Goal: Information Seeking & Learning: Learn about a topic

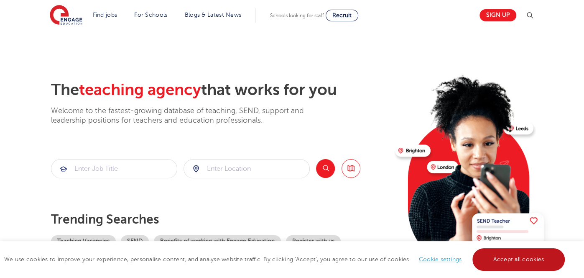
click at [476, 261] on link "Accept all cookies" at bounding box center [519, 259] width 93 height 23
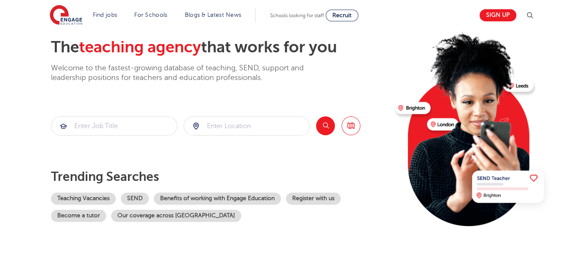
scroll to position [40, 0]
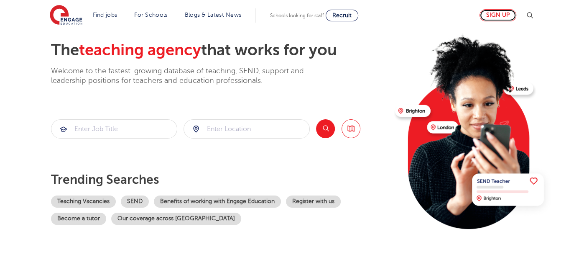
click at [502, 13] on link "Sign up" at bounding box center [498, 15] width 37 height 12
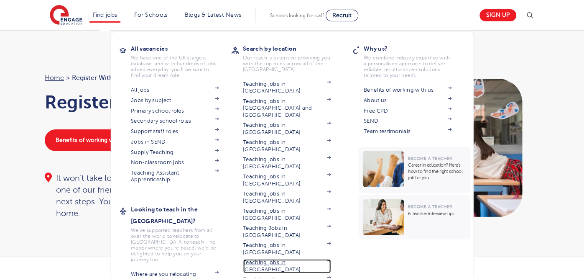
click at [289, 259] on link "Teaching jobs in [GEOGRAPHIC_DATA]" at bounding box center [287, 266] width 88 height 14
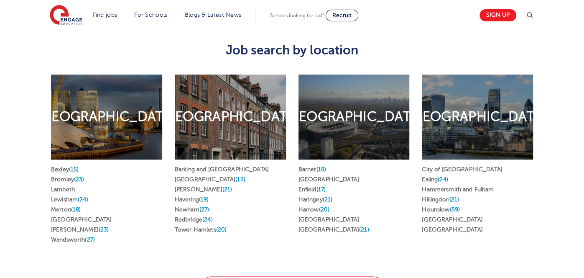
scroll to position [406, 0]
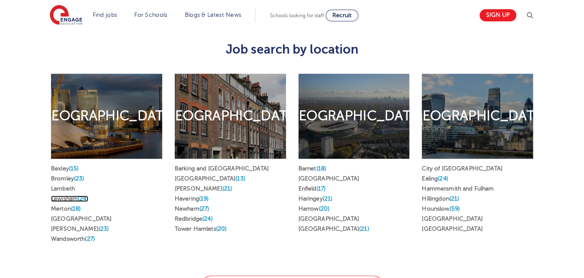
click at [64, 195] on link "Lewisham (24)" at bounding box center [69, 198] width 37 height 6
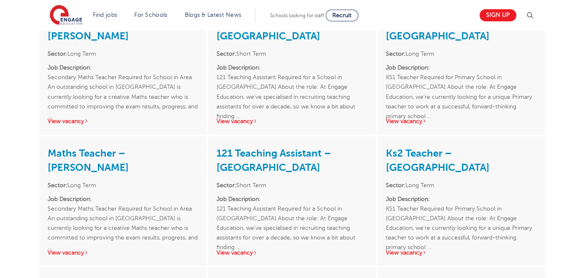
scroll to position [979, 0]
click at [227, 124] on link "View vacancy" at bounding box center [237, 121] width 41 height 6
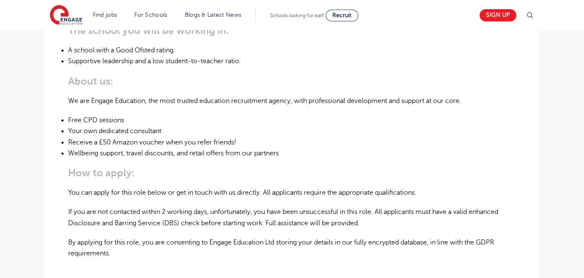
scroll to position [477, 0]
